Goal: Navigation & Orientation: Find specific page/section

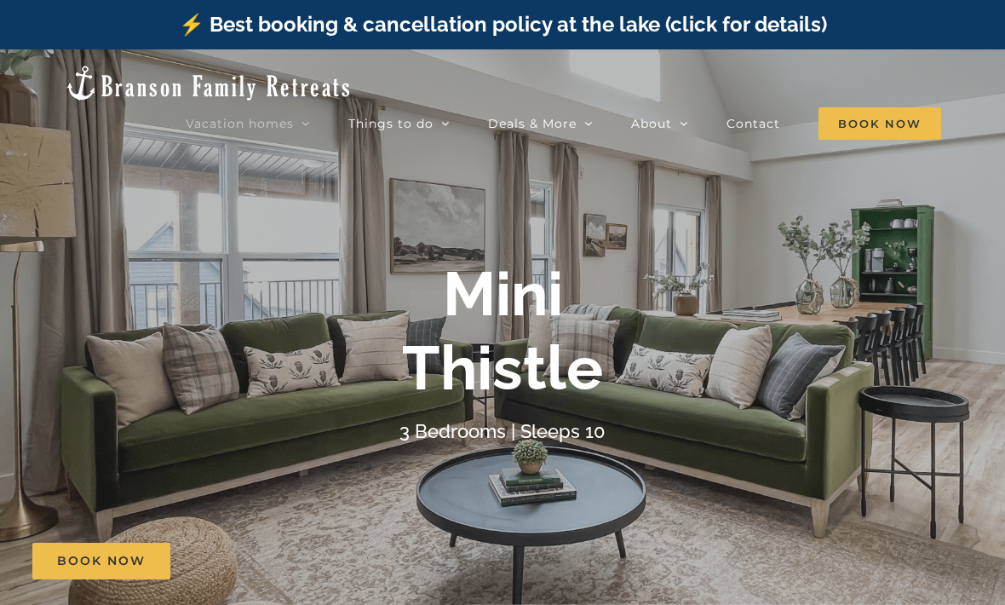
scroll to position [8862, 0]
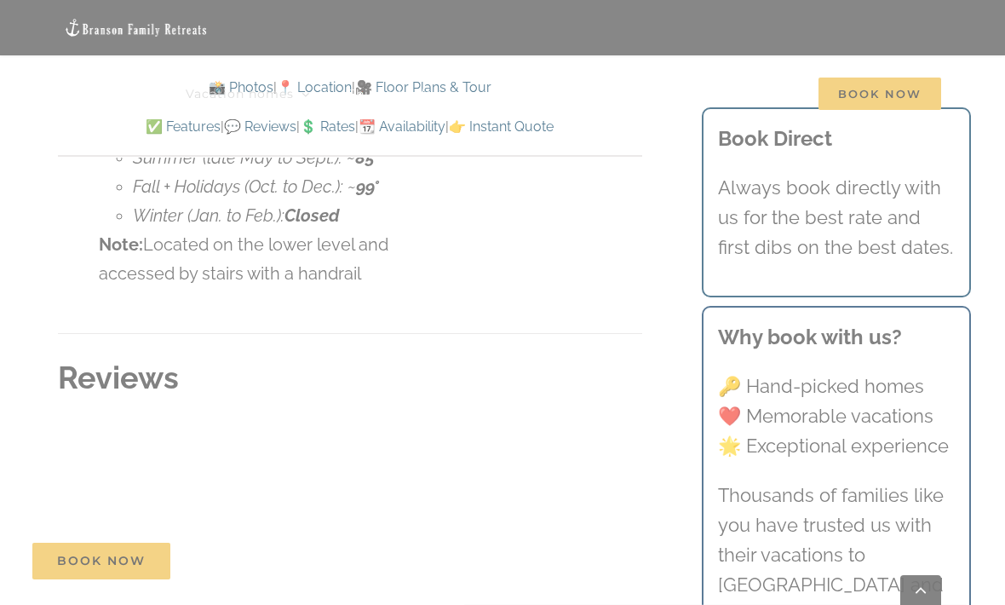
click at [995, 196] on div at bounding box center [502, 302] width 1005 height 605
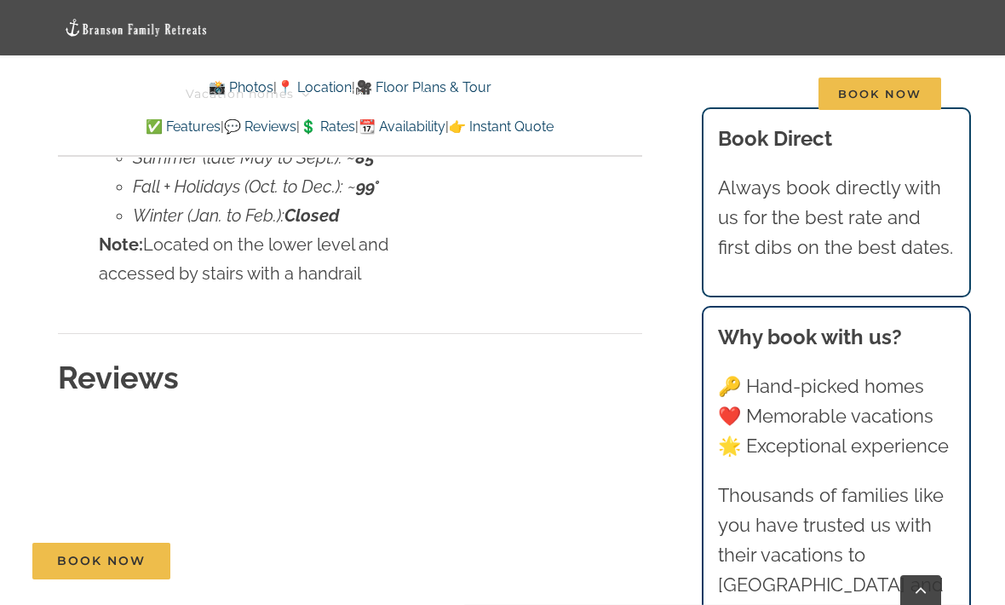
click at [125, 30] on img at bounding box center [136, 28] width 145 height 20
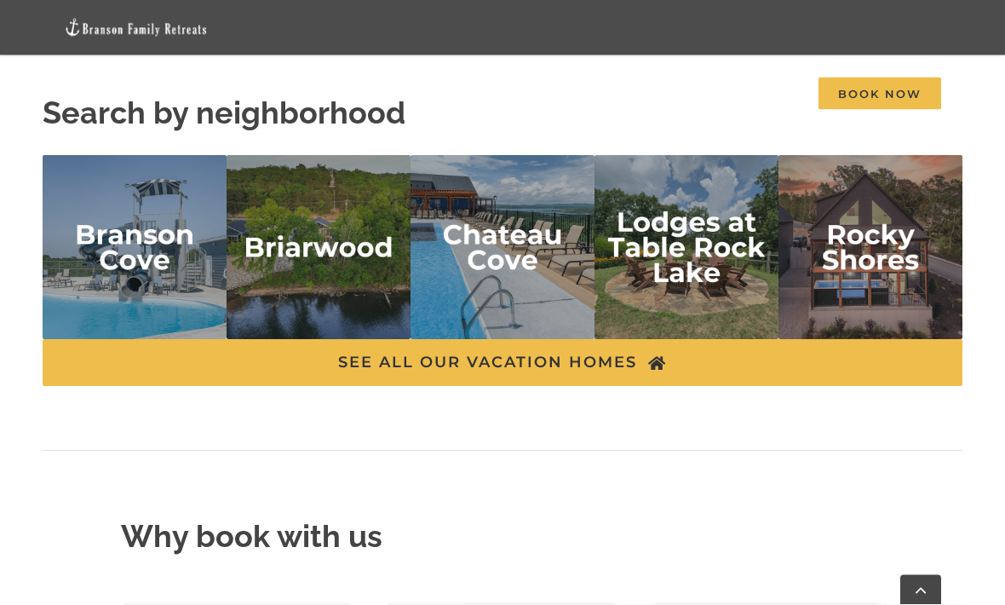
scroll to position [3729, 0]
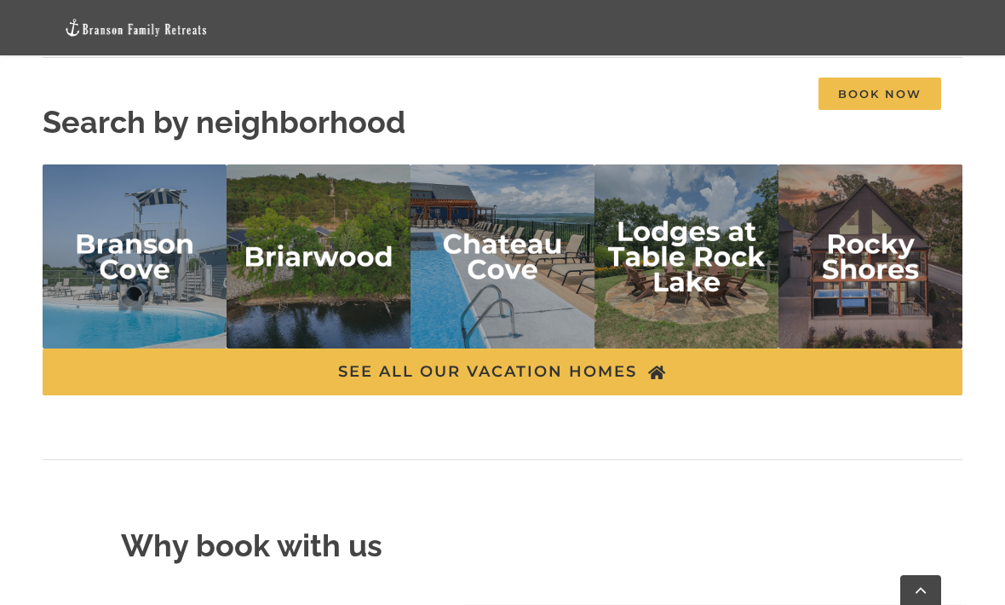
click at [897, 274] on img "rocky shores" at bounding box center [870, 256] width 184 height 184
